Goal: Task Accomplishment & Management: Use online tool/utility

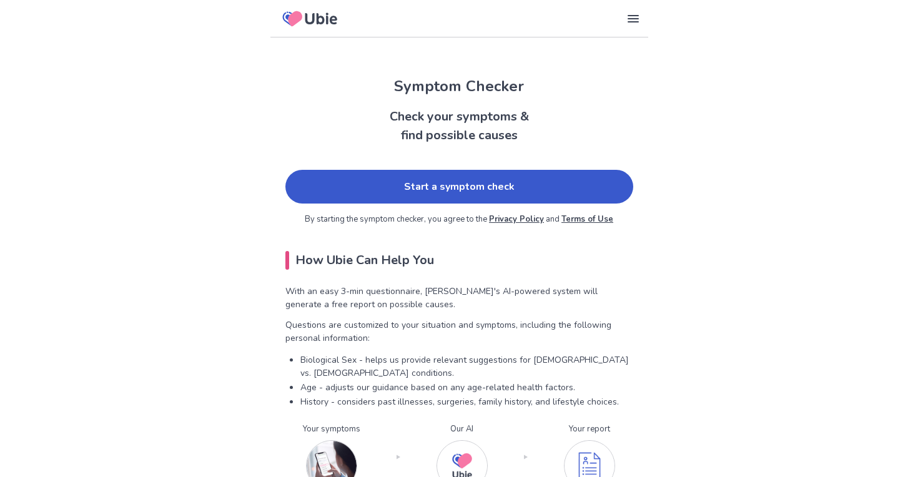
scroll to position [15, 0]
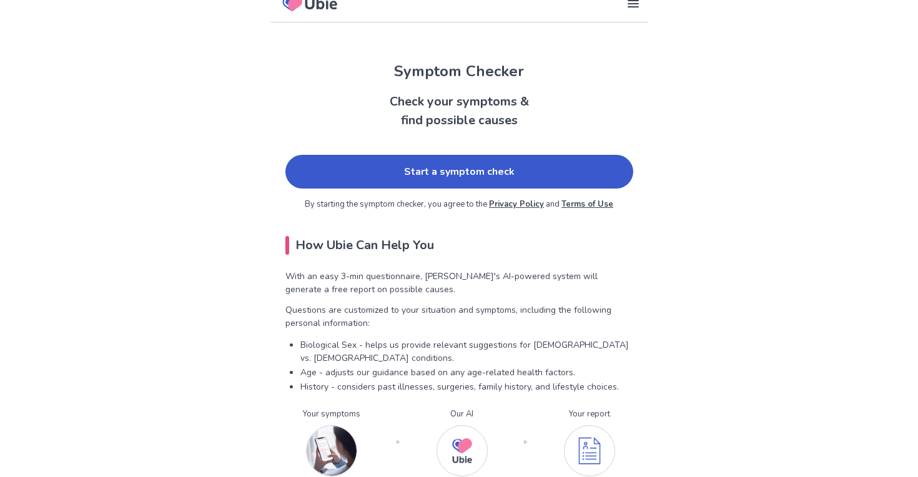
click at [413, 161] on link "Start a symptom check" at bounding box center [459, 172] width 348 height 34
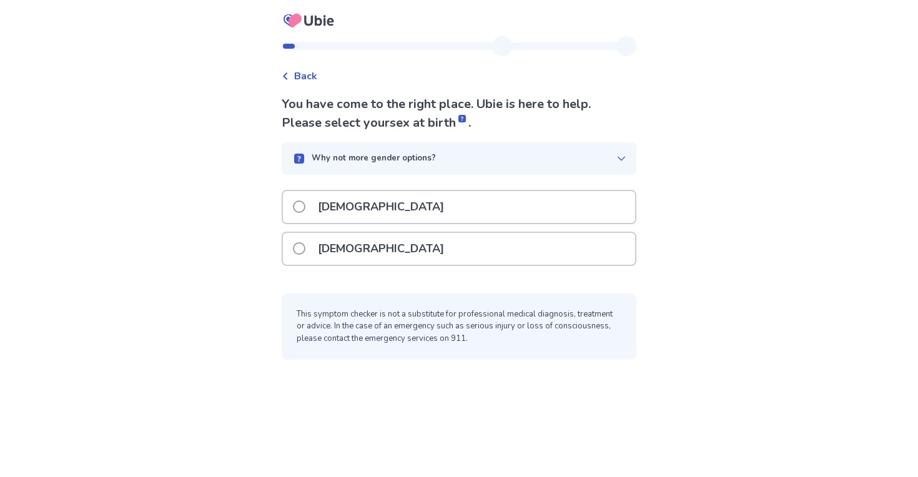
click at [382, 202] on div "[DEMOGRAPHIC_DATA]" at bounding box center [459, 207] width 352 height 32
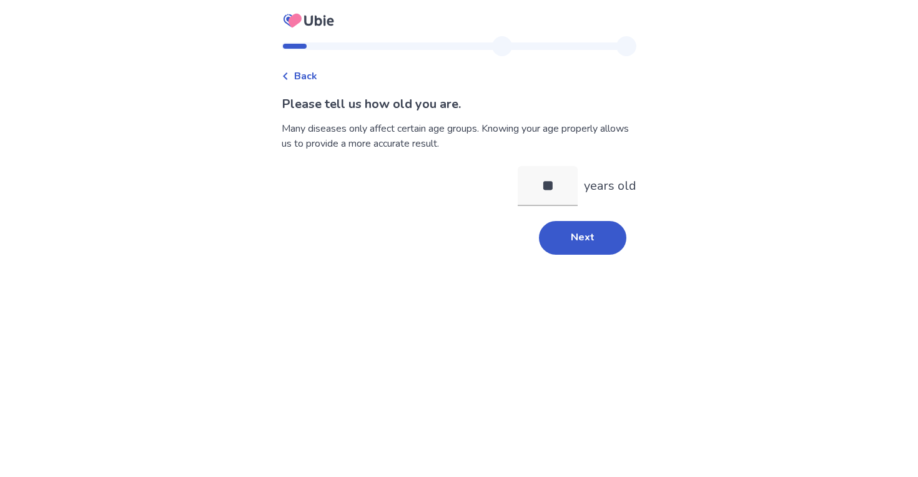
type input "**"
click at [589, 224] on button "Next" at bounding box center [582, 238] width 87 height 34
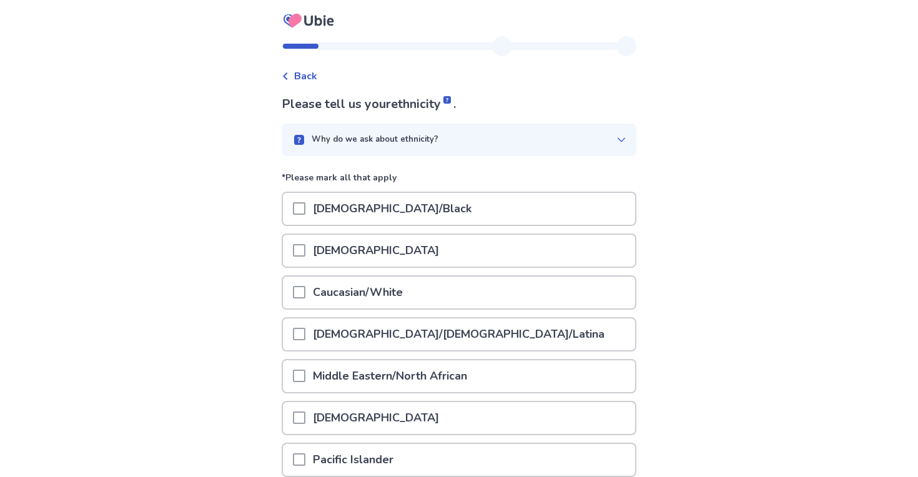
click at [351, 288] on p "Caucasian/White" at bounding box center [357, 293] width 105 height 32
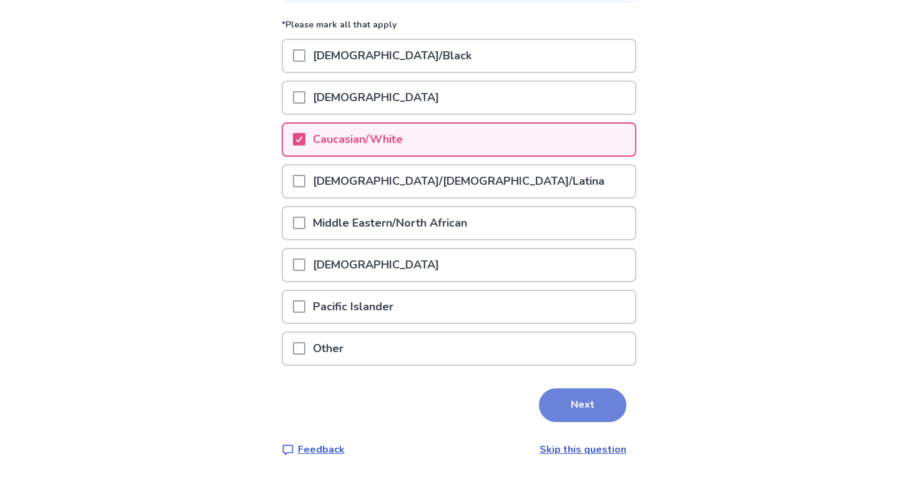
scroll to position [152, 0]
click at [596, 417] on button "Next" at bounding box center [582, 406] width 87 height 34
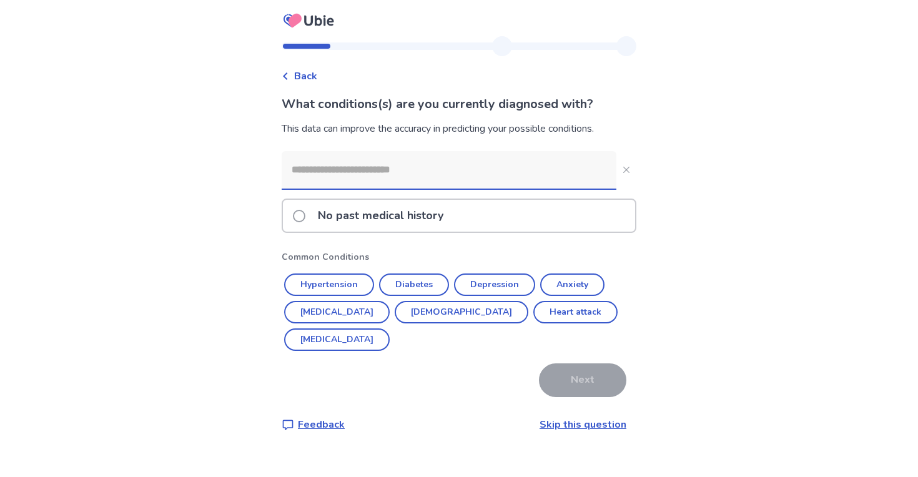
click at [391, 222] on p "No past medical history" at bounding box center [380, 216] width 140 height 32
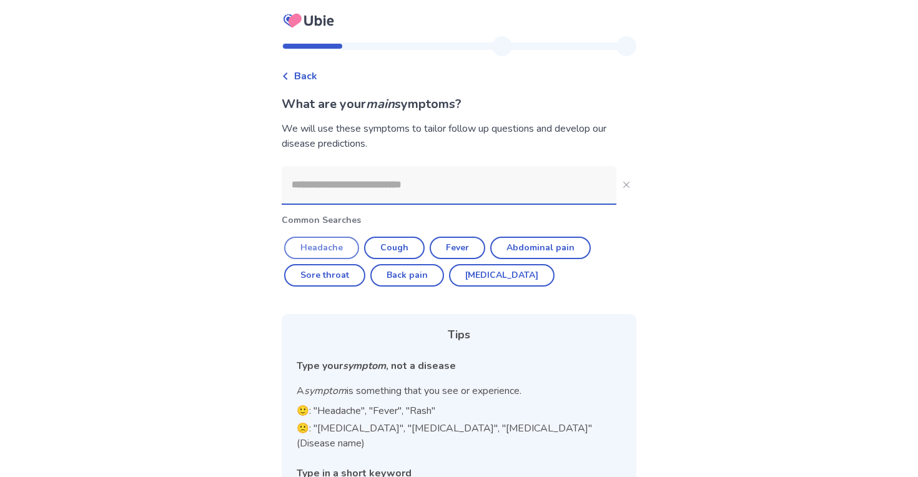
click at [347, 242] on button "Headache" at bounding box center [321, 248] width 75 height 22
type input "********"
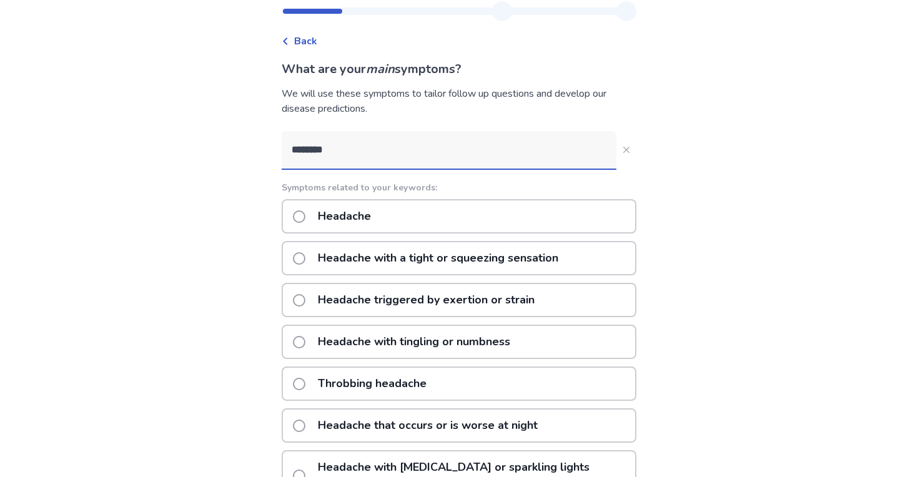
scroll to position [32, 0]
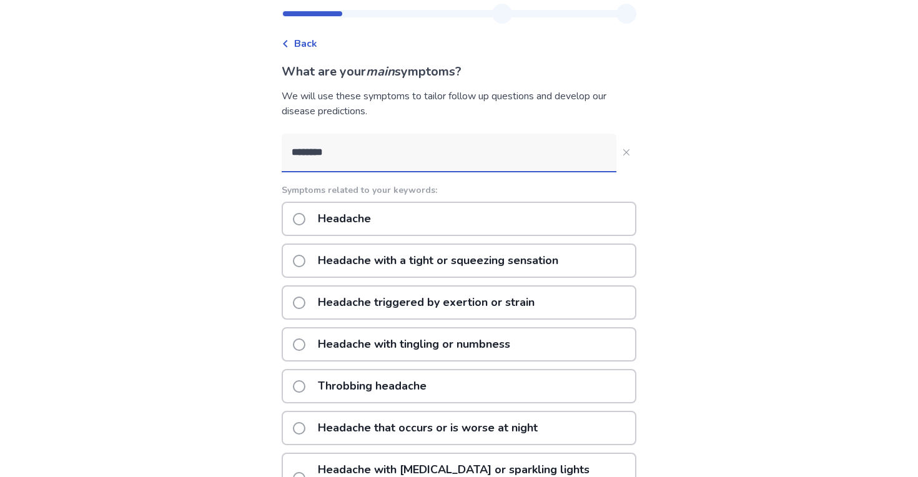
click at [459, 275] on p "Headache with a tight or squeezing sensation" at bounding box center [437, 261] width 255 height 32
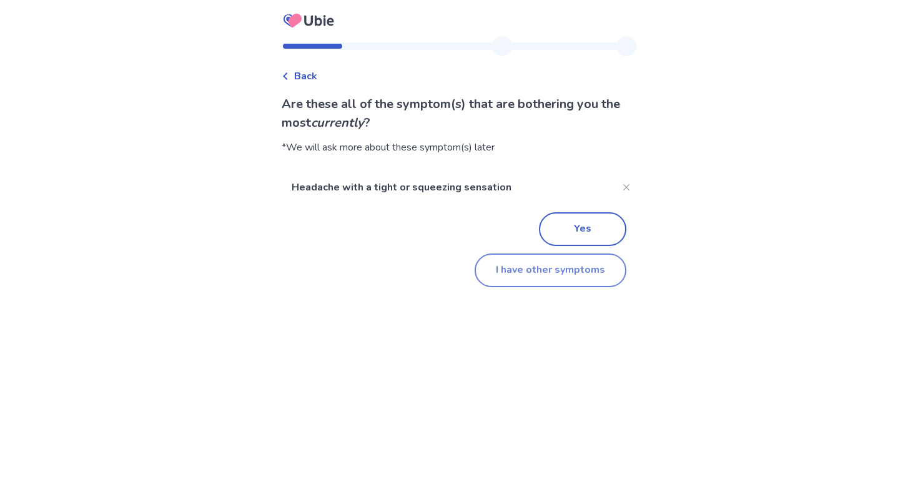
click at [538, 278] on button "I have other symptoms" at bounding box center [551, 270] width 152 height 34
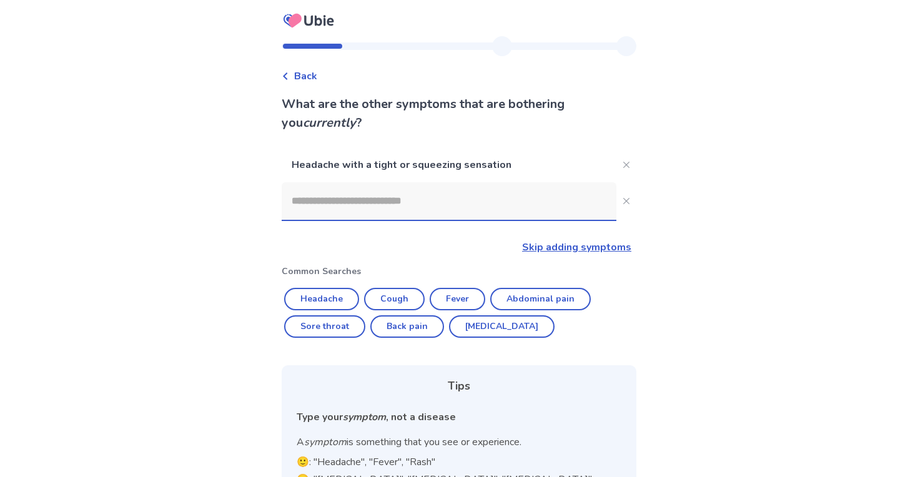
scroll to position [32, 0]
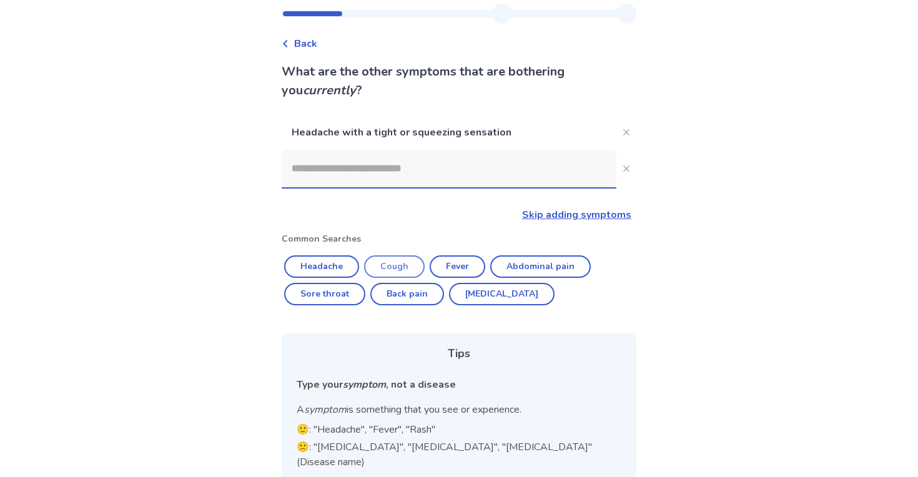
click at [391, 269] on button "Cough" at bounding box center [394, 266] width 61 height 22
type input "*****"
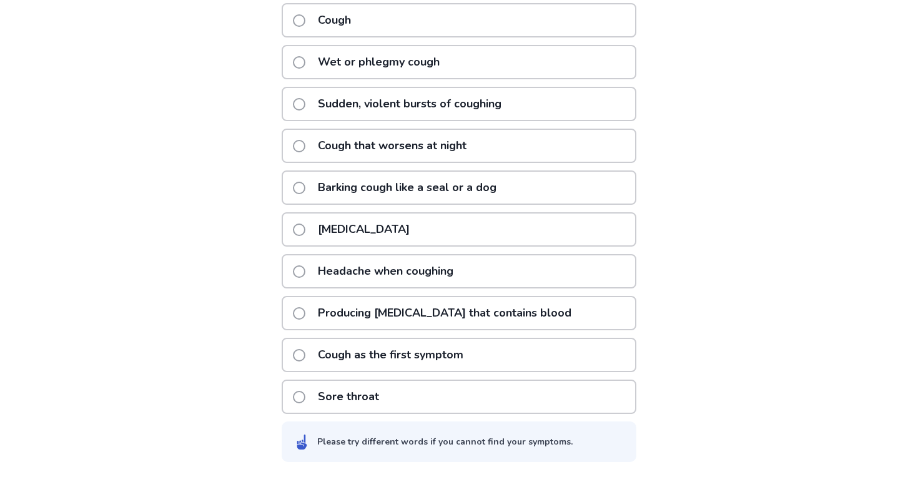
scroll to position [282, 0]
click at [419, 404] on div "Sore throat" at bounding box center [459, 397] width 355 height 34
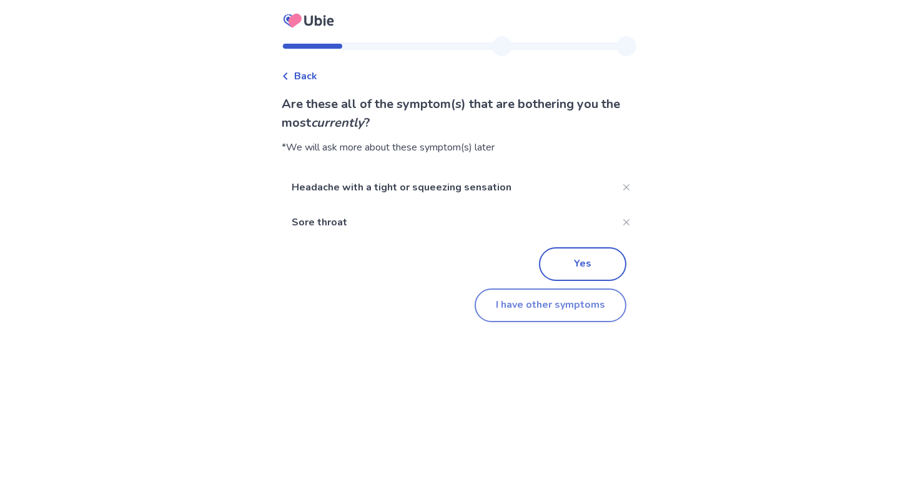
click at [548, 311] on button "I have other symptoms" at bounding box center [551, 305] width 152 height 34
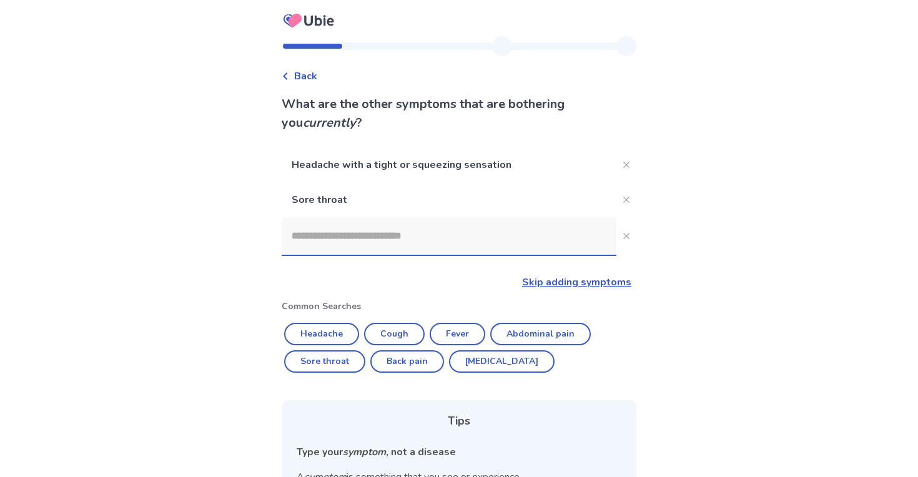
scroll to position [155, 0]
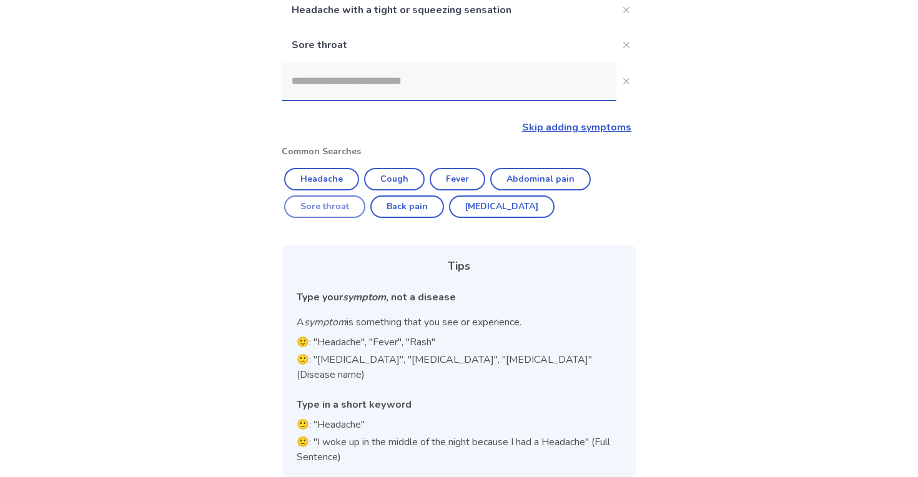
click at [340, 212] on button "Sore throat" at bounding box center [324, 206] width 81 height 22
type input "**********"
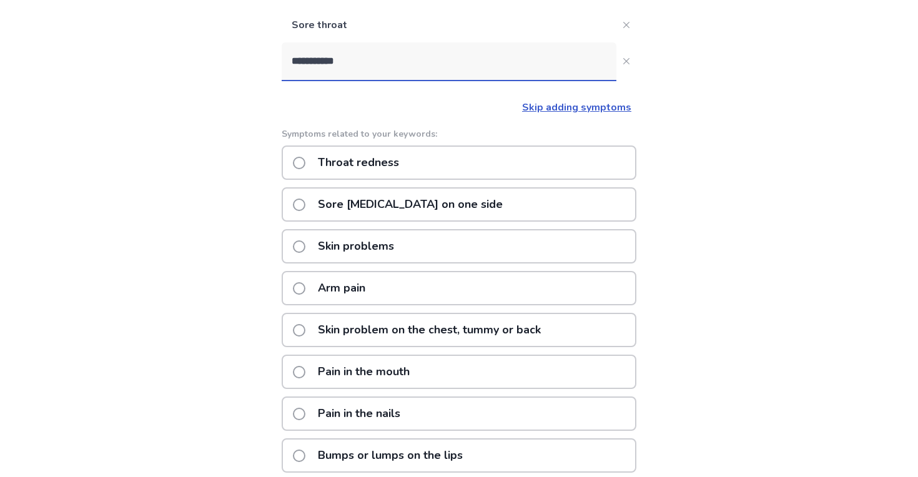
scroll to position [171, 0]
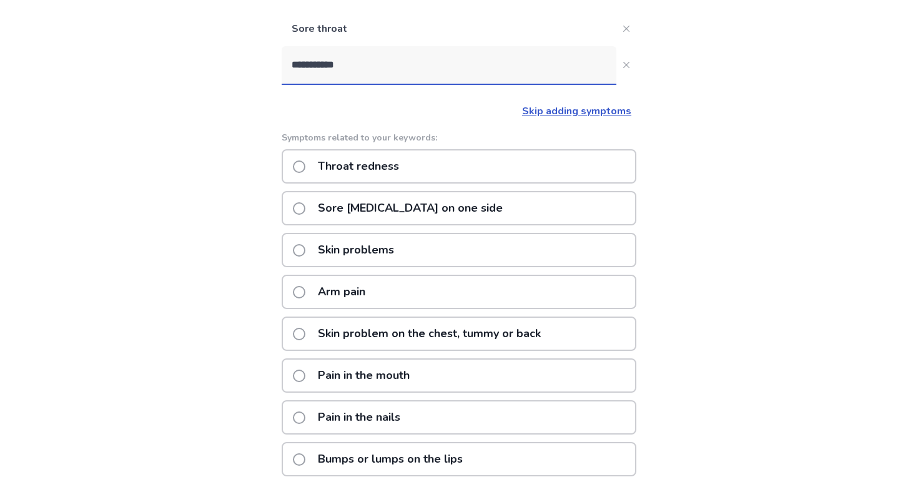
click at [538, 111] on link "Skip adding symptoms" at bounding box center [576, 111] width 109 height 14
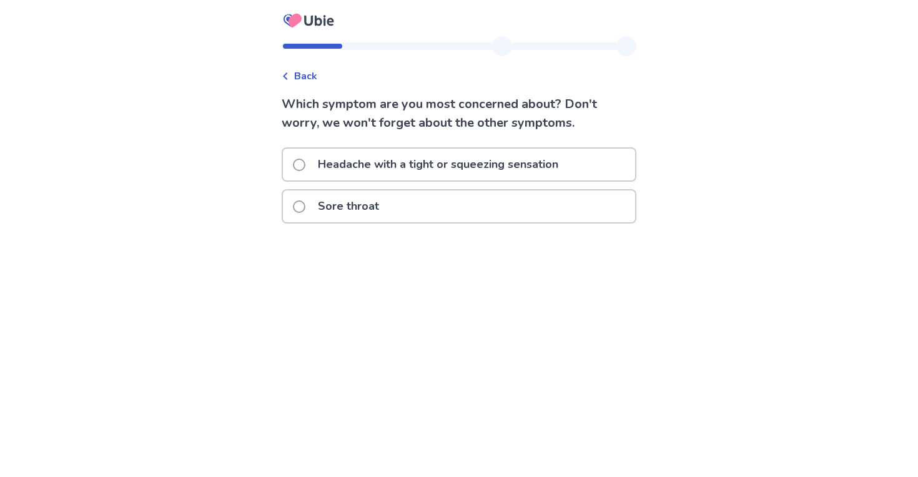
click at [504, 205] on div "Sore throat" at bounding box center [459, 206] width 352 height 32
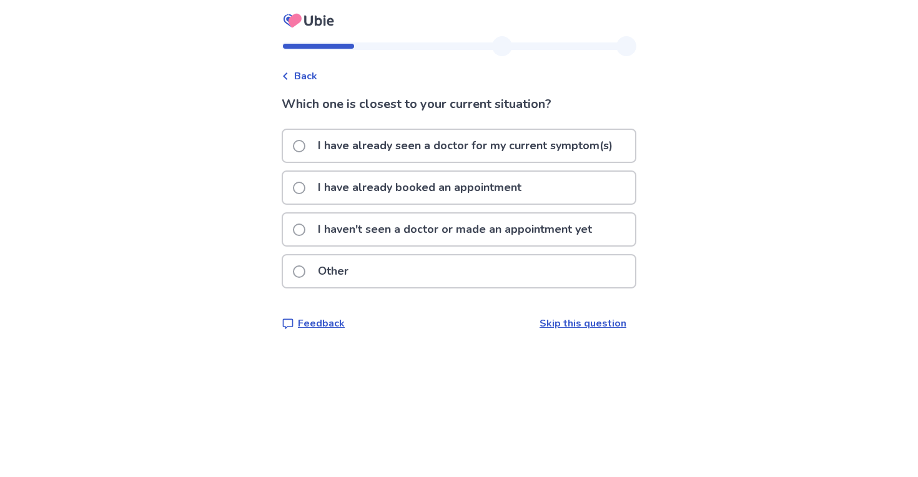
click at [548, 323] on link "Skip this question" at bounding box center [582, 324] width 87 height 14
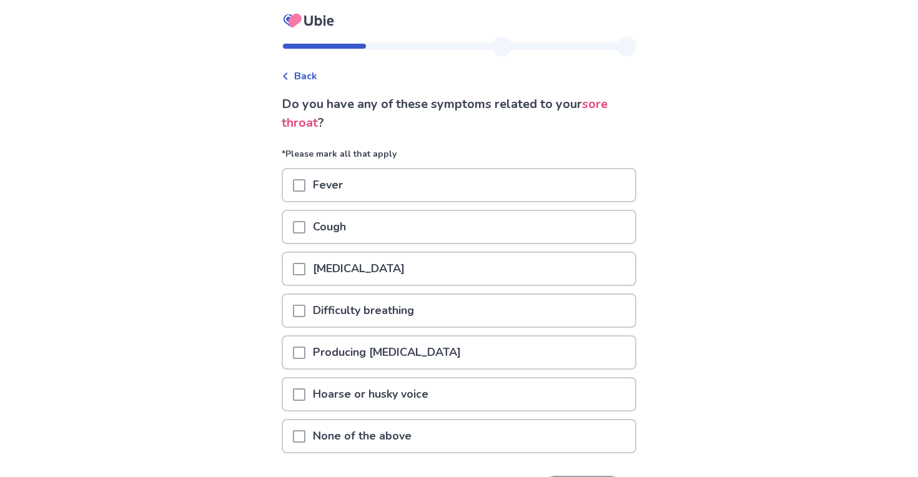
click at [296, 234] on div "Cough" at bounding box center [459, 227] width 352 height 32
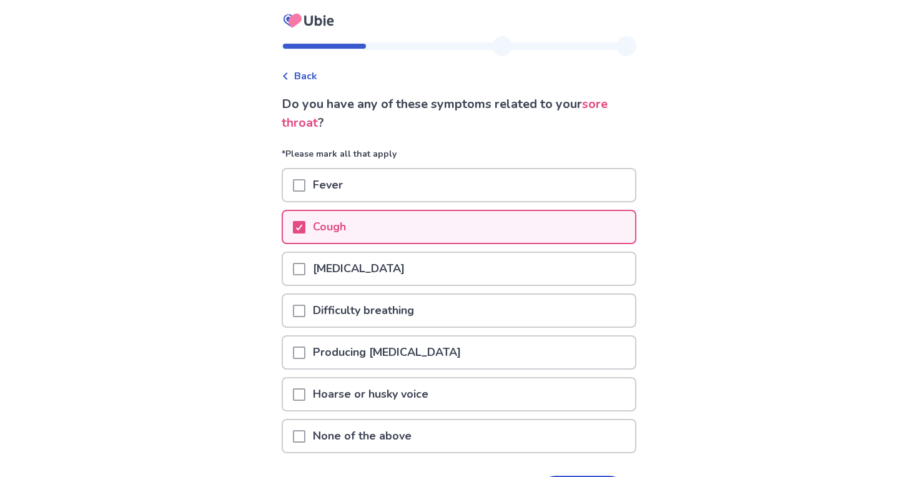
click at [305, 273] on span at bounding box center [299, 269] width 12 height 12
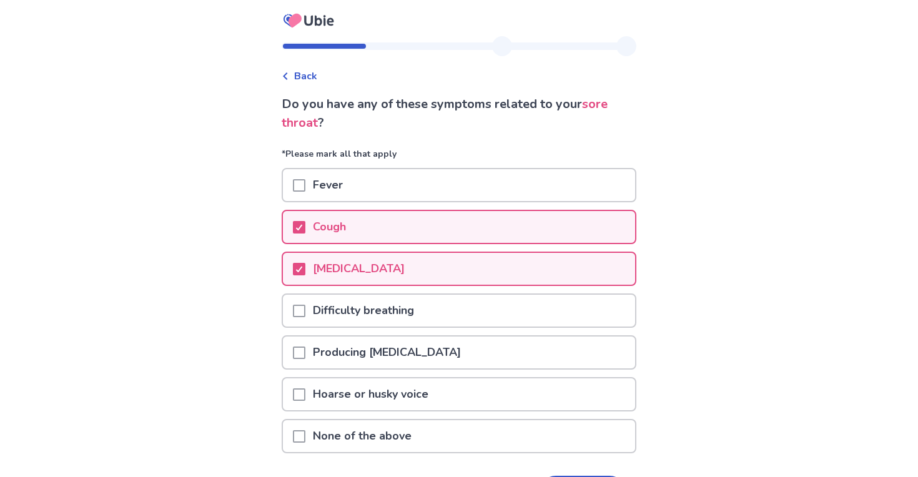
click at [318, 360] on p "Producing phlegm" at bounding box center [386, 353] width 163 height 32
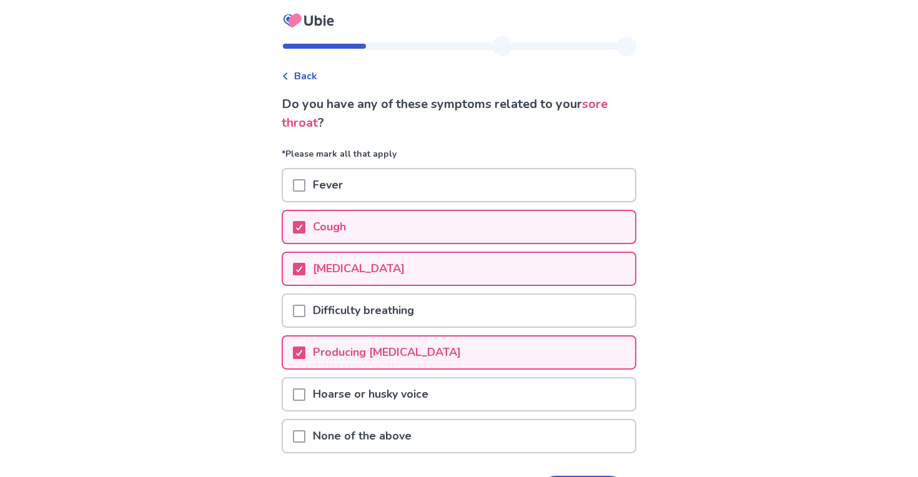
click at [337, 176] on p "Fever" at bounding box center [327, 185] width 45 height 32
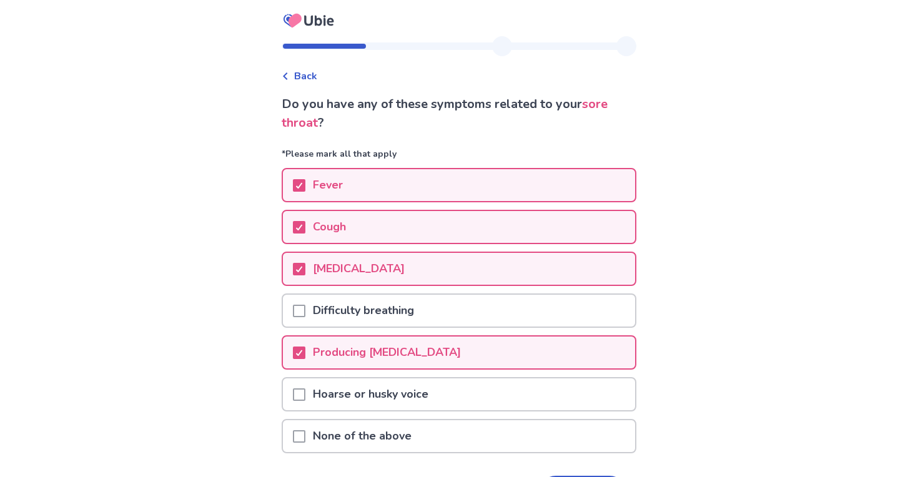
click at [352, 168] on div "*Please mark all that apply Fever Cough Runny nose Difficulty breathing Produci…" at bounding box center [459, 303] width 355 height 313
click at [350, 182] on p "Fever" at bounding box center [327, 185] width 45 height 32
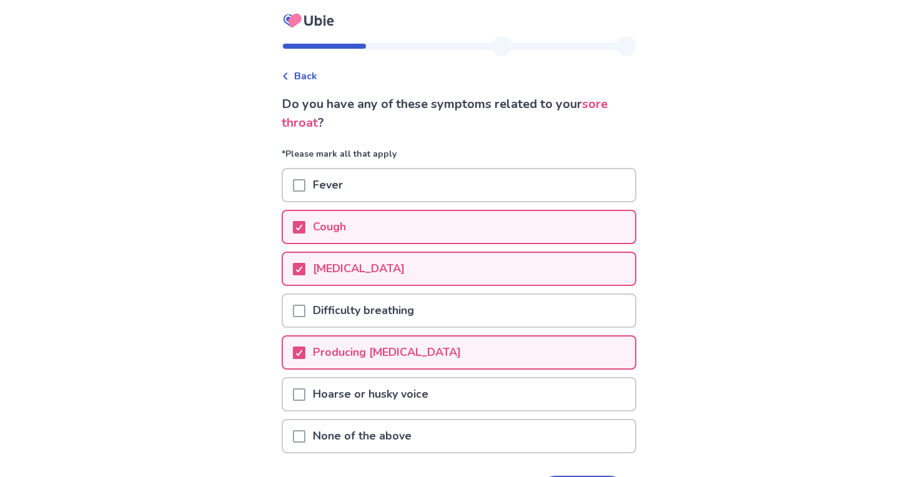
click at [350, 182] on p "Fever" at bounding box center [327, 185] width 45 height 32
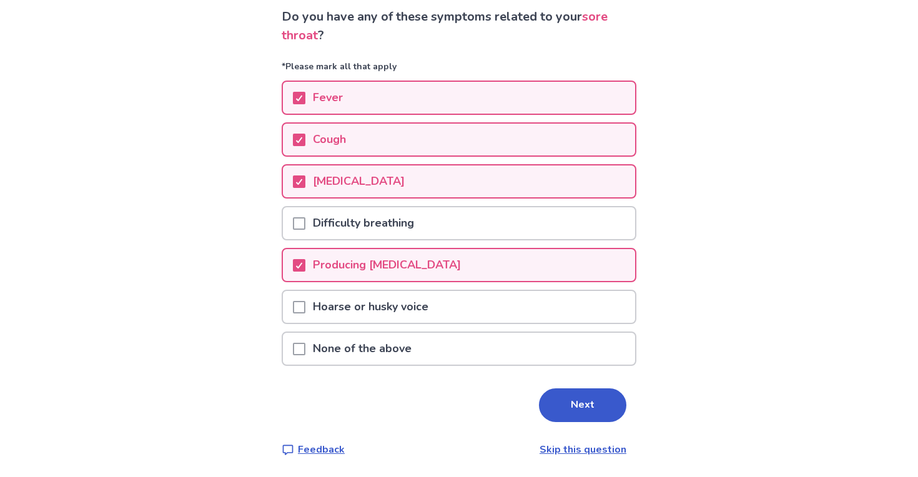
scroll to position [87, 0]
click at [575, 425] on div "Do you have any of these symptoms related to your sore throat ? *Please mark al…" at bounding box center [459, 232] width 355 height 450
click at [568, 403] on button "Next" at bounding box center [582, 405] width 87 height 34
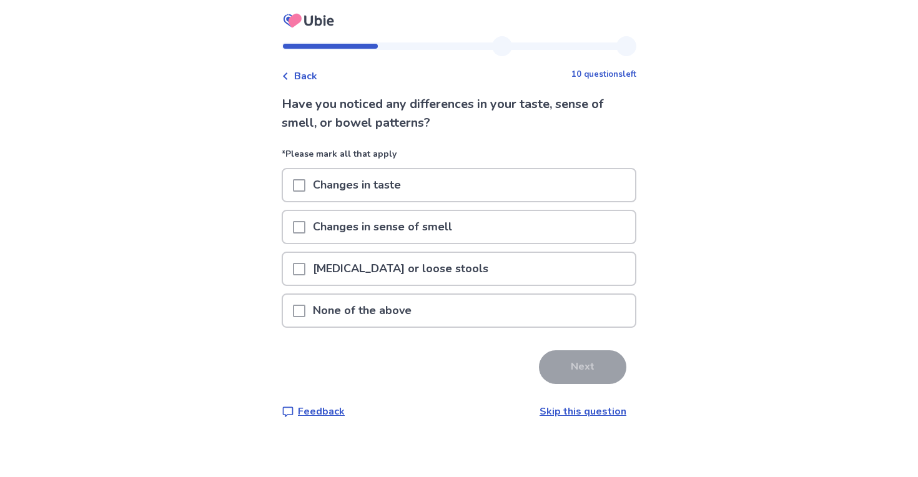
click at [418, 304] on p "None of the above" at bounding box center [362, 311] width 114 height 32
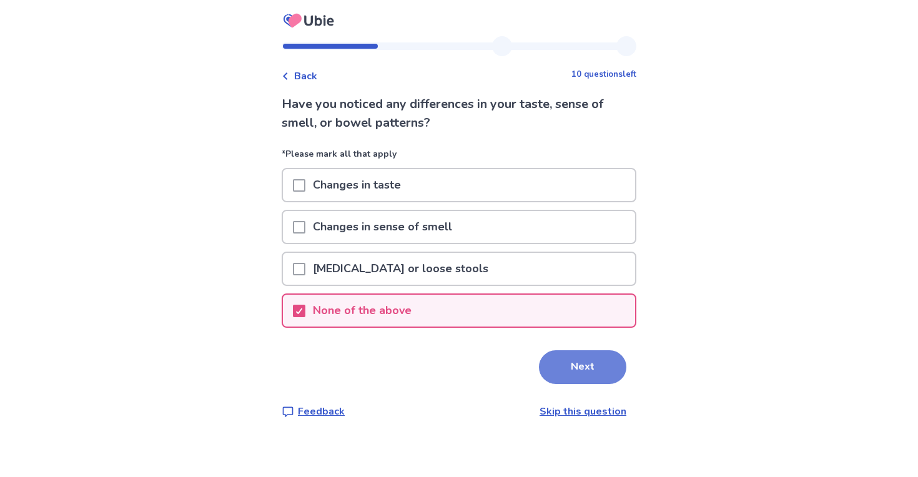
click at [539, 356] on button "Next" at bounding box center [582, 367] width 87 height 34
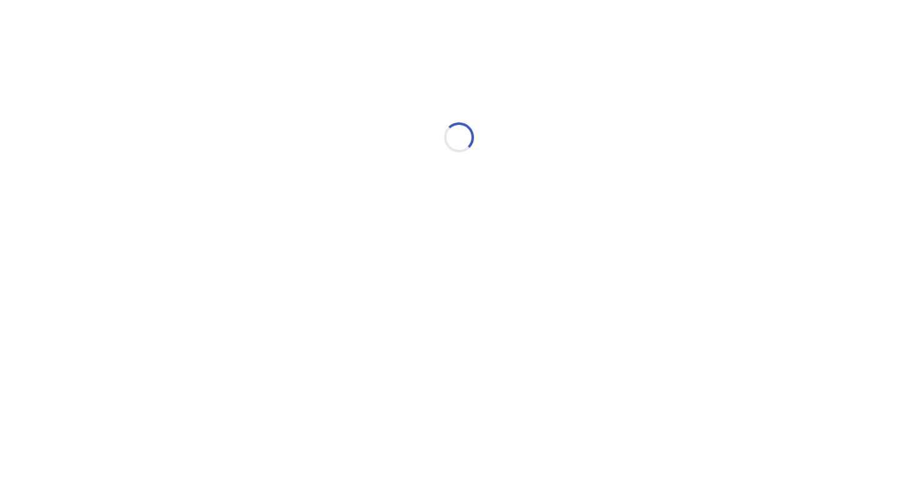
select select "*"
